Goal: Find specific page/section: Find specific page/section

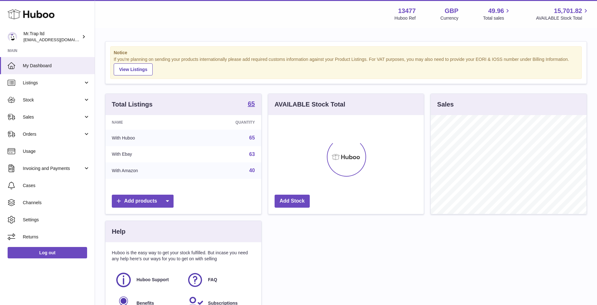
scroll to position [99, 156]
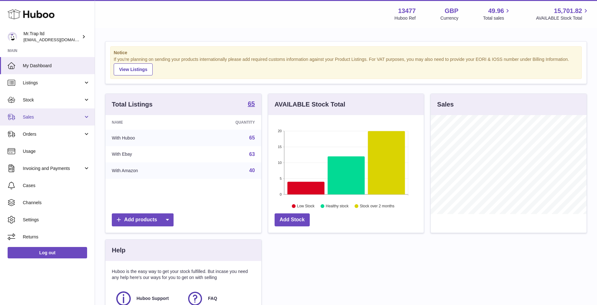
click at [58, 115] on span "Sales" at bounding box center [53, 117] width 60 height 6
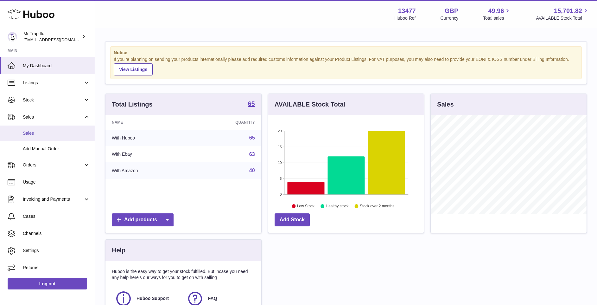
click at [59, 134] on span "Sales" at bounding box center [56, 133] width 67 height 6
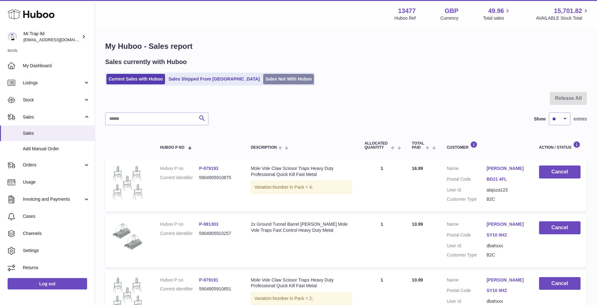
click at [263, 78] on link "Sales Not With Huboo" at bounding box center [288, 79] width 51 height 10
